Goal: Obtain resource: Download file/media

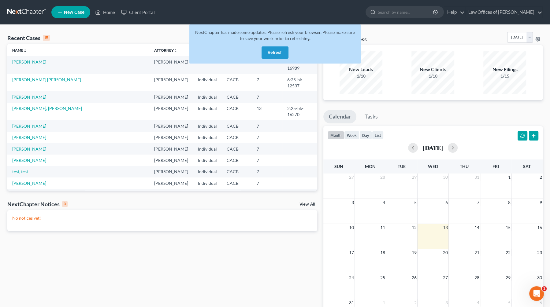
click at [272, 53] on button "Refresh" at bounding box center [275, 52] width 27 height 12
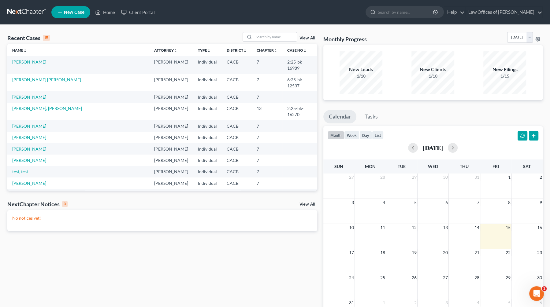
click at [26, 62] on link "[PERSON_NAME]" at bounding box center [29, 61] width 34 height 5
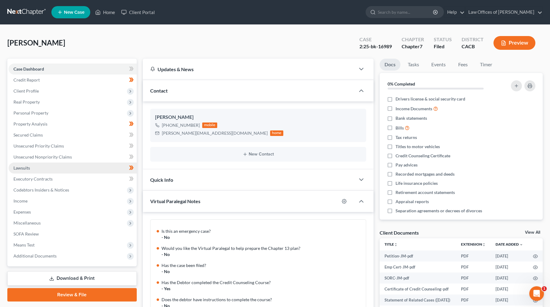
scroll to position [152, 0]
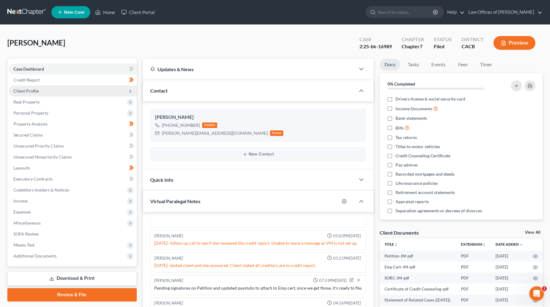
click at [42, 89] on span "Client Profile" at bounding box center [73, 91] width 128 height 11
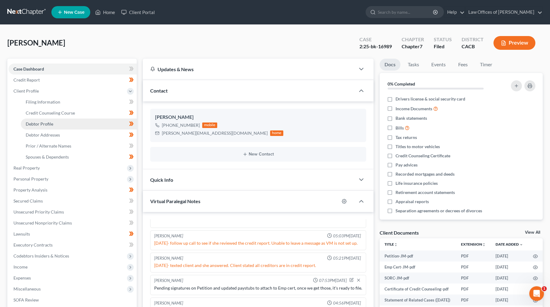
click at [49, 125] on span "Debtor Profile" at bounding box center [40, 123] width 28 height 5
select select "4"
select select "3"
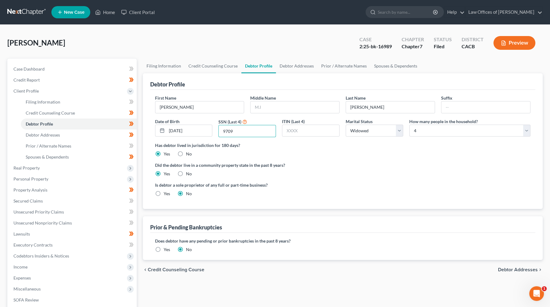
drag, startPoint x: 240, startPoint y: 131, endPoint x: 217, endPoint y: 133, distance: 23.4
click at [217, 133] on div "SSN (Last 4) 9709" at bounding box center [247, 127] width 64 height 19
type input "8187"
click at [310, 153] on div "Has debtor lived in jurisdiction for 180 days? Yes No Debtor must reside in jur…" at bounding box center [343, 149] width 376 height 15
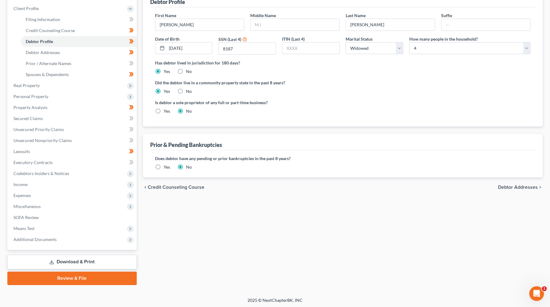
click at [84, 261] on link "Download & Print" at bounding box center [71, 262] width 129 height 14
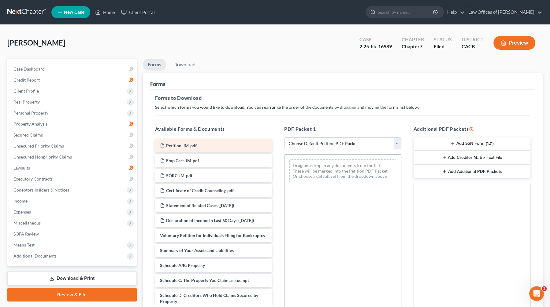
click at [228, 143] on div "Petition-JM-pdf" at bounding box center [213, 145] width 117 height 13
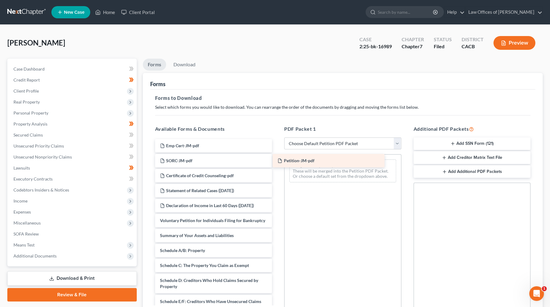
drag, startPoint x: 214, startPoint y: 144, endPoint x: 335, endPoint y: 160, distance: 121.9
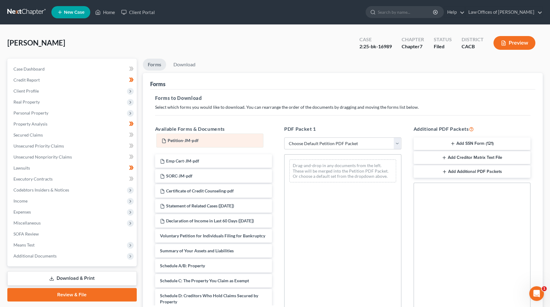
drag, startPoint x: 349, startPoint y: 167, endPoint x: 216, endPoint y: 142, distance: 135.1
click at [284, 155] on div "Petition-JM-pdf Petition-JM-pdf Drag-and-drop in any documents from the left. T…" at bounding box center [342, 171] width 117 height 33
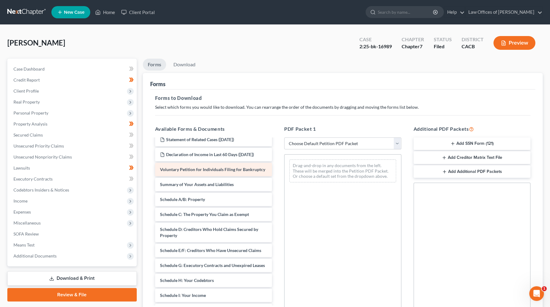
scroll to position [65, 0]
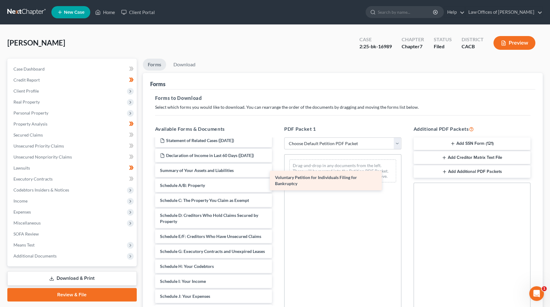
drag, startPoint x: 219, startPoint y: 179, endPoint x: 334, endPoint y: 181, distance: 115.3
click at [277, 181] on div "Voluntary Petition for Individuals Filing for Bankruptcy Petition-JM-pdf Emp Ce…" at bounding box center [213, 261] width 127 height 374
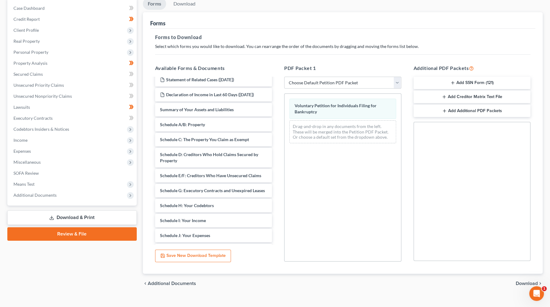
scroll to position [69, 0]
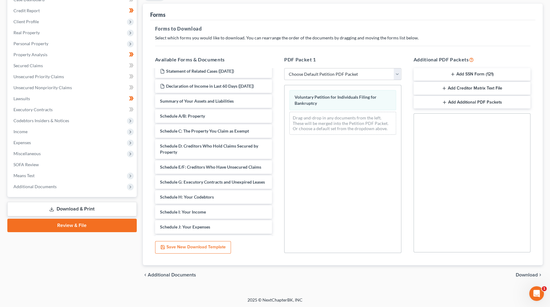
click at [530, 275] on span "Download" at bounding box center [527, 275] width 22 height 5
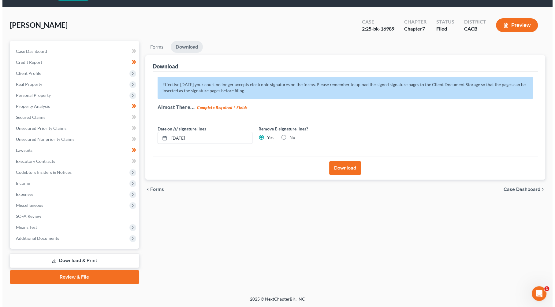
scroll to position [17, 0]
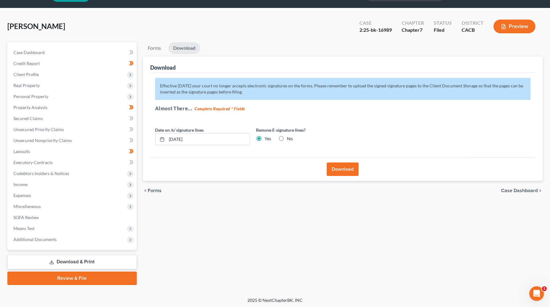
click at [343, 169] on button "Download" at bounding box center [343, 169] width 32 height 13
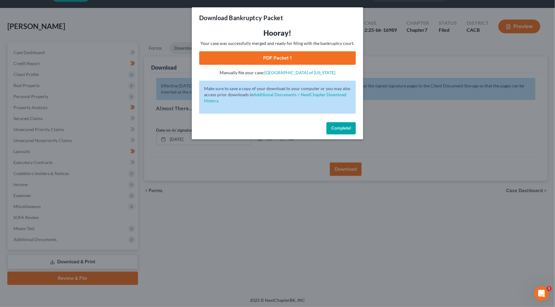
click at [278, 57] on link "PDF Packet 1" at bounding box center [277, 57] width 157 height 13
